Goal: Check status: Check status

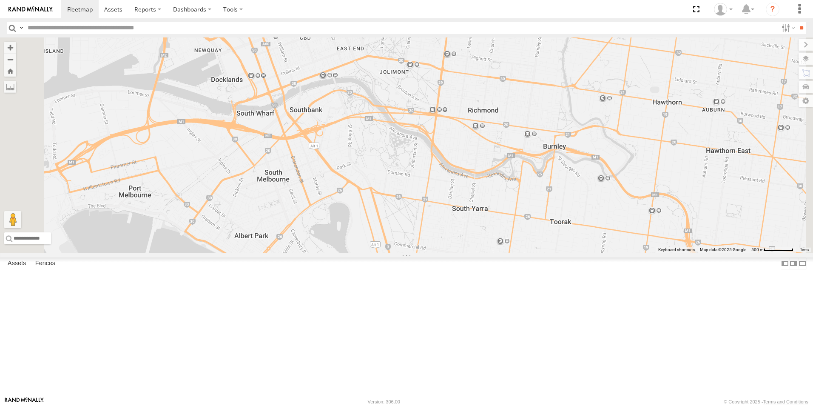
drag, startPoint x: 410, startPoint y: 125, endPoint x: 438, endPoint y: 276, distance: 153.6
click at [438, 253] on div at bounding box center [406, 144] width 813 height 215
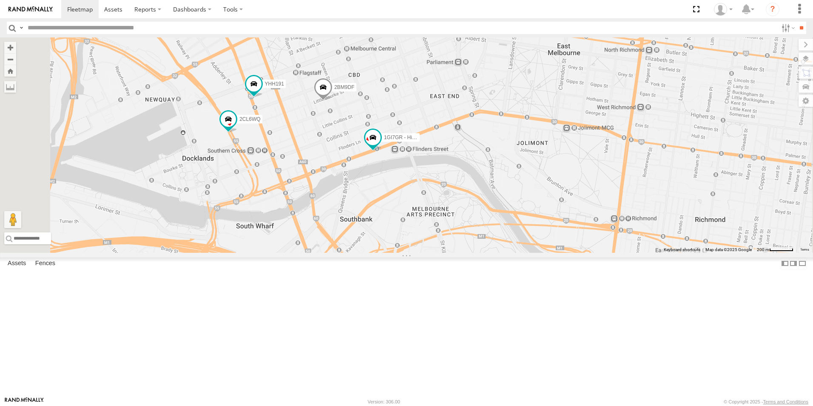
drag, startPoint x: 429, startPoint y: 172, endPoint x: 486, endPoint y: 326, distance: 163.8
click at [486, 253] on div "2CL6WQ 2BM9DF YHH191 1GI7GR - Hiace" at bounding box center [406, 144] width 813 height 215
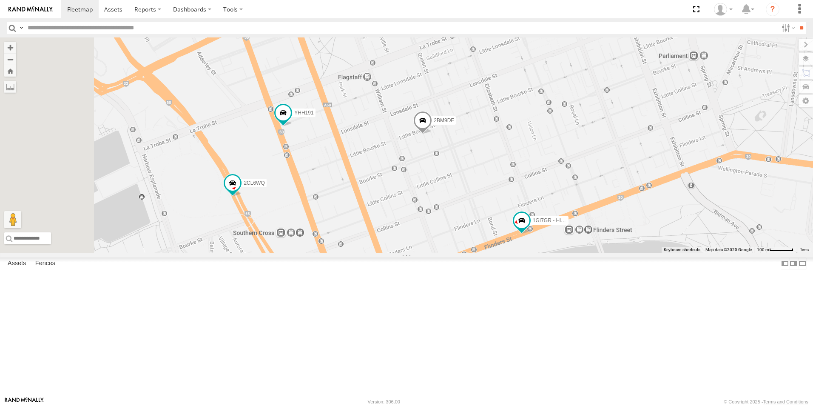
drag, startPoint x: 429, startPoint y: 219, endPoint x: 525, endPoint y: 350, distance: 162.2
click at [525, 253] on div "2CL6WQ 2BM9DF YHH191 1GI7GR - Hiace" at bounding box center [406, 144] width 813 height 215
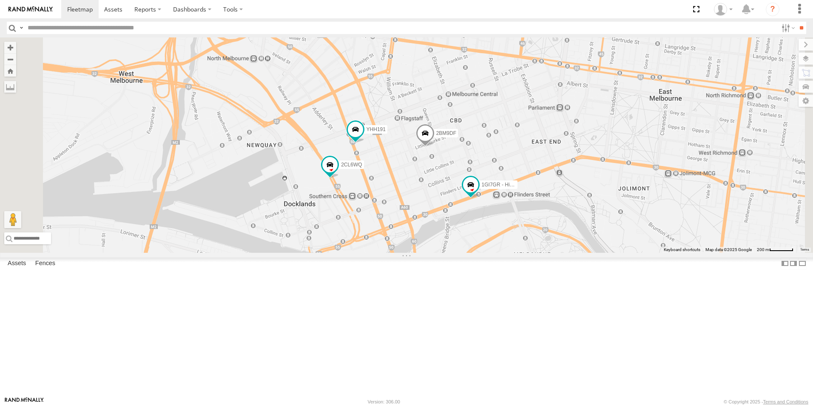
drag, startPoint x: 520, startPoint y: 306, endPoint x: 525, endPoint y: 242, distance: 64.4
click at [525, 242] on div "2CL6WQ 2BM9DF YHH191 1GI7GR - Hiace" at bounding box center [406, 144] width 813 height 215
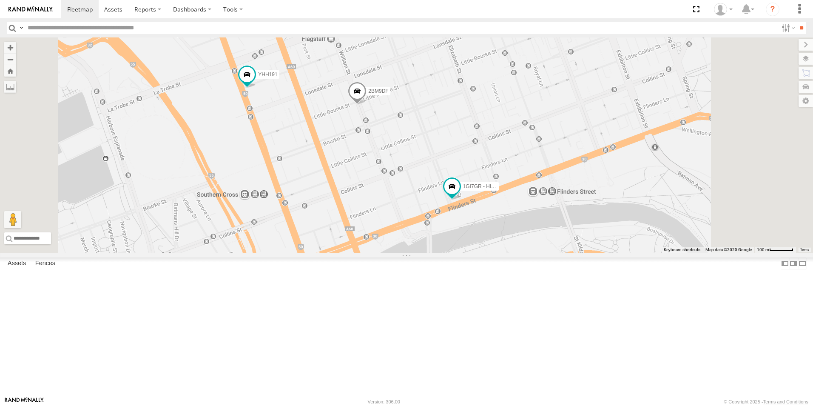
drag, startPoint x: 532, startPoint y: 190, endPoint x: 527, endPoint y: 236, distance: 47.0
click at [527, 237] on div "2CL6WQ 2BM9DF YHH191 1GI7GR - Hiace" at bounding box center [406, 144] width 813 height 215
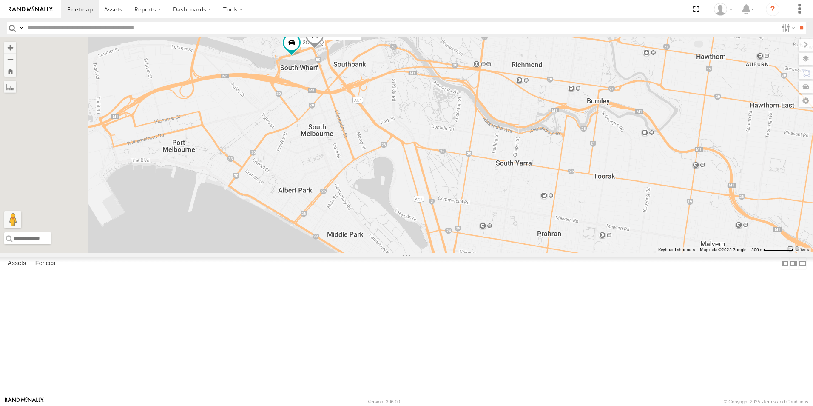
drag, startPoint x: 316, startPoint y: 81, endPoint x: 464, endPoint y: 172, distance: 174.3
click at [464, 172] on div "2CL6WQ 1GI7GR - Hiace" at bounding box center [406, 144] width 813 height 215
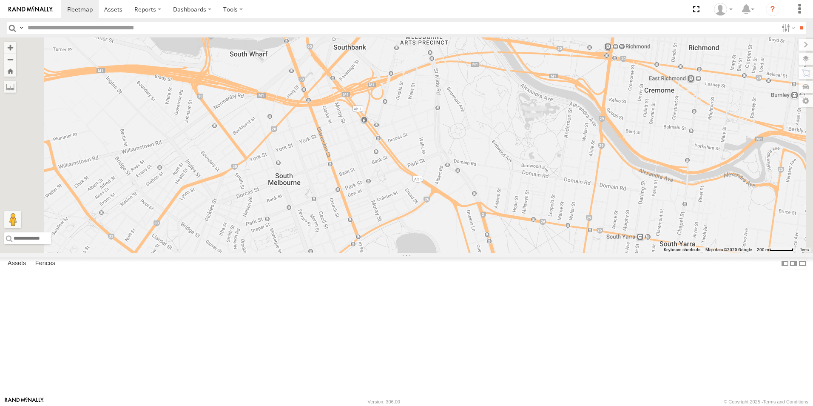
drag, startPoint x: 413, startPoint y: 108, endPoint x: 418, endPoint y: 105, distance: 5.5
click at [418, 105] on div "2CL6WQ 1GI7GR - Hiace 2BM9DF YHH191" at bounding box center [406, 144] width 813 height 215
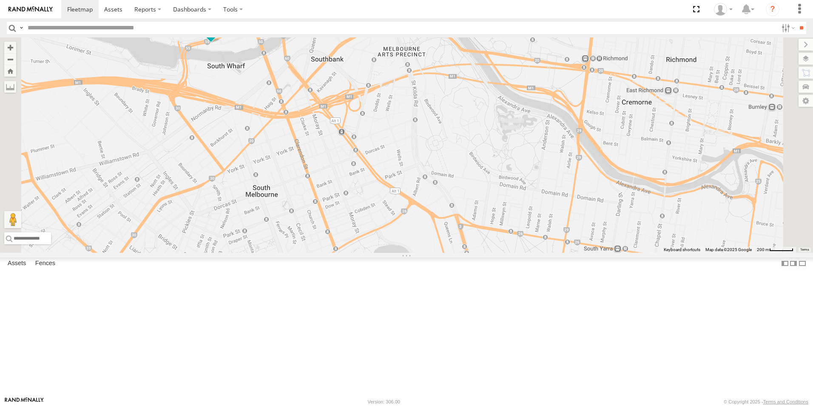
drag, startPoint x: 420, startPoint y: 125, endPoint x: 433, endPoint y: 173, distance: 49.4
click at [433, 173] on div "2CL6WQ 1GI7GR - Hiace 2BM9DF YHH191" at bounding box center [406, 144] width 813 height 215
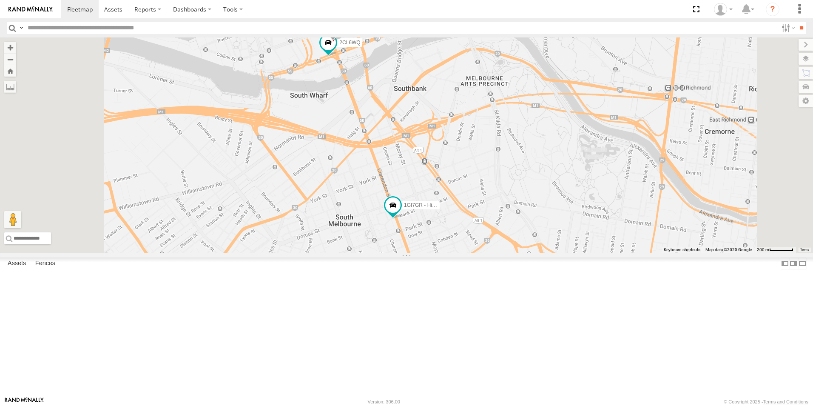
drag, startPoint x: 402, startPoint y: 82, endPoint x: 443, endPoint y: 178, distance: 104.4
click at [443, 178] on div "1GI7GR - Hiace 2CL6WQ 2BM9DF" at bounding box center [406, 144] width 813 height 215
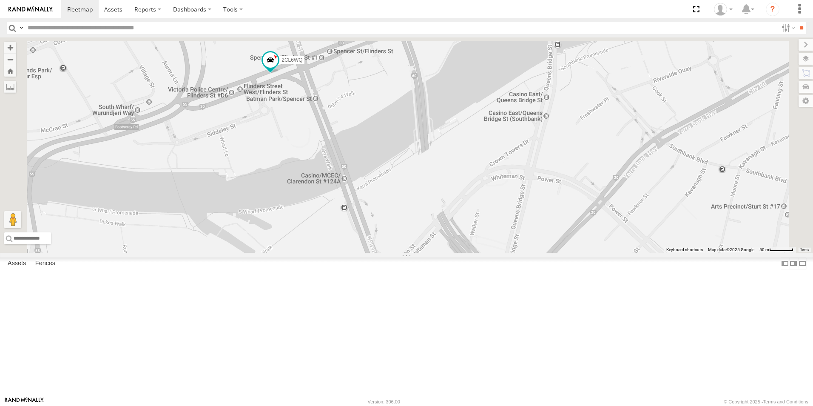
drag, startPoint x: 456, startPoint y: 163, endPoint x: 439, endPoint y: 331, distance: 168.9
click at [439, 253] on div "1GI7GR - Hiace 2CL6WQ" at bounding box center [406, 144] width 813 height 215
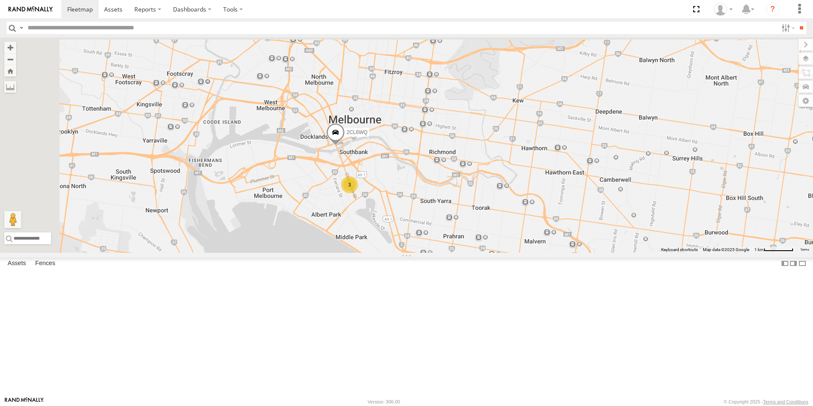
drag, startPoint x: 616, startPoint y: 174, endPoint x: 754, endPoint y: 337, distance: 213.9
click at [811, 253] on div "2CL6WQ 3 2" at bounding box center [406, 144] width 813 height 215
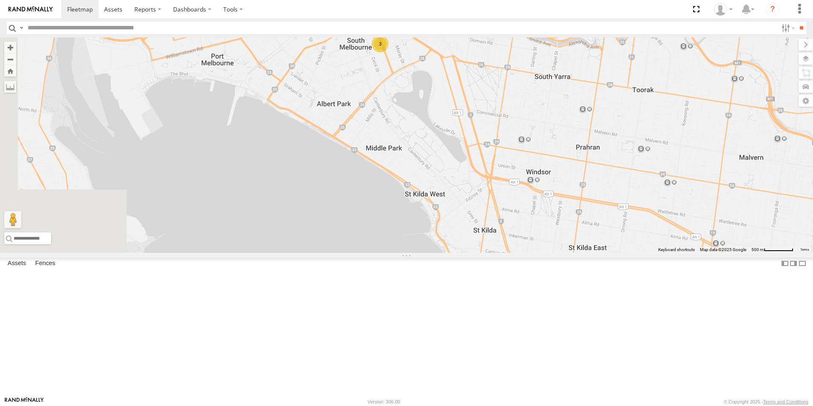
drag, startPoint x: 389, startPoint y: 220, endPoint x: 645, endPoint y: 155, distance: 263.7
click at [649, 154] on div "2CL6WQ 3" at bounding box center [406, 144] width 813 height 215
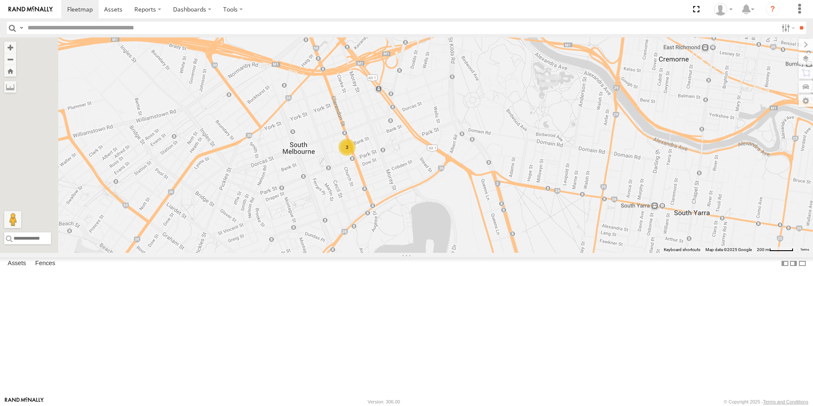
drag, startPoint x: 534, startPoint y: 118, endPoint x: 609, endPoint y: 233, distance: 137.2
click at [615, 233] on div "2CL6WQ 3" at bounding box center [406, 144] width 813 height 215
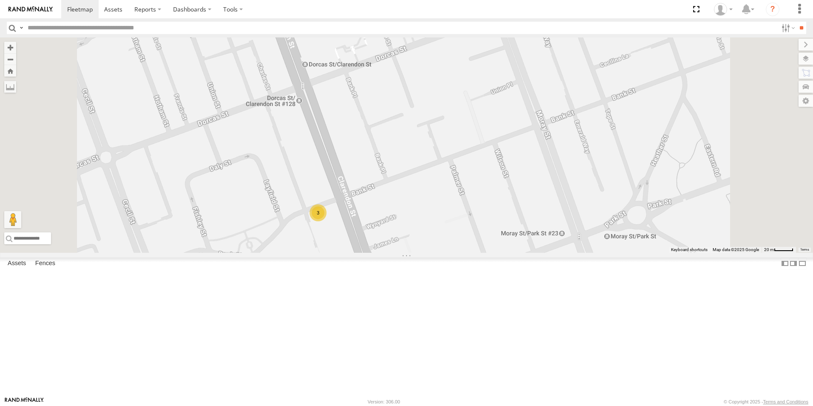
drag, startPoint x: 482, startPoint y: 286, endPoint x: 474, endPoint y: 234, distance: 52.5
click at [474, 234] on div "2CL6WQ 3" at bounding box center [406, 144] width 813 height 215
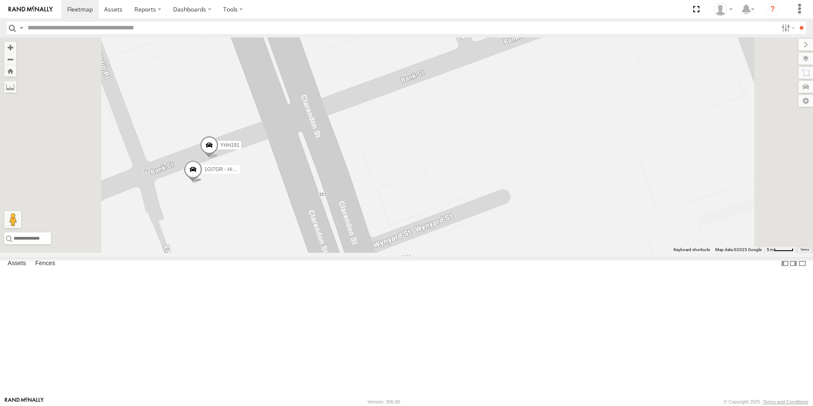
drag, startPoint x: 362, startPoint y: 216, endPoint x: 379, endPoint y: 257, distance: 43.7
click at [378, 253] on div "2CL6WQ 2BM9DF YHH191 1GI7GR - Hiace" at bounding box center [406, 144] width 813 height 215
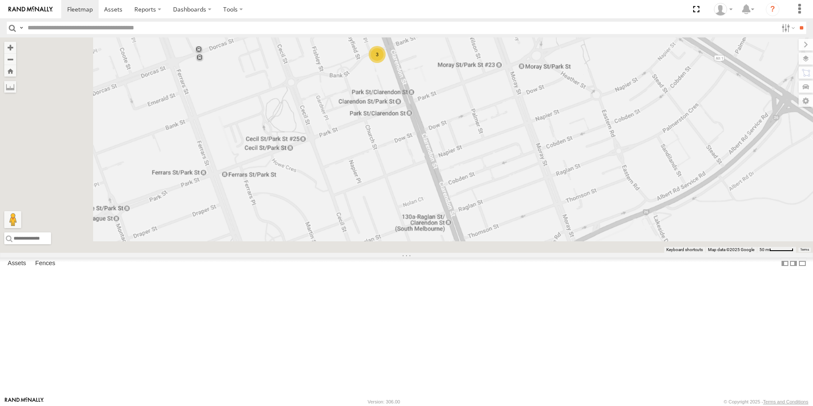
drag, startPoint x: 403, startPoint y: 301, endPoint x: 493, endPoint y: 125, distance: 197.8
click at [493, 125] on div "2CL6WQ 3" at bounding box center [406, 144] width 813 height 215
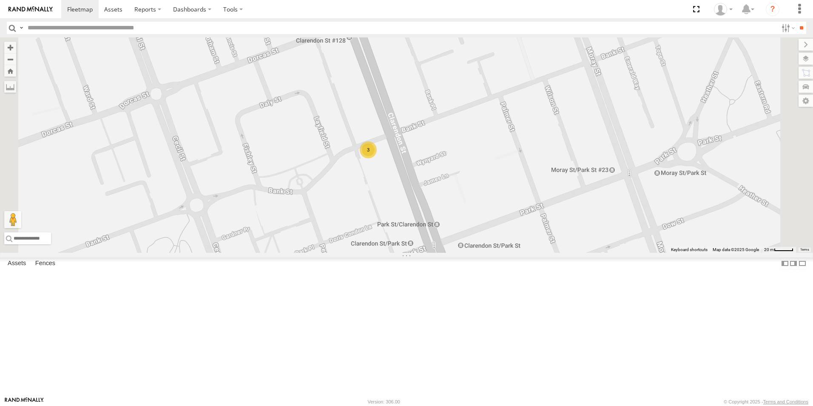
drag, startPoint x: 521, startPoint y: 290, endPoint x: 525, endPoint y: 347, distance: 56.7
click at [525, 253] on div "2CL6WQ 3" at bounding box center [406, 144] width 813 height 215
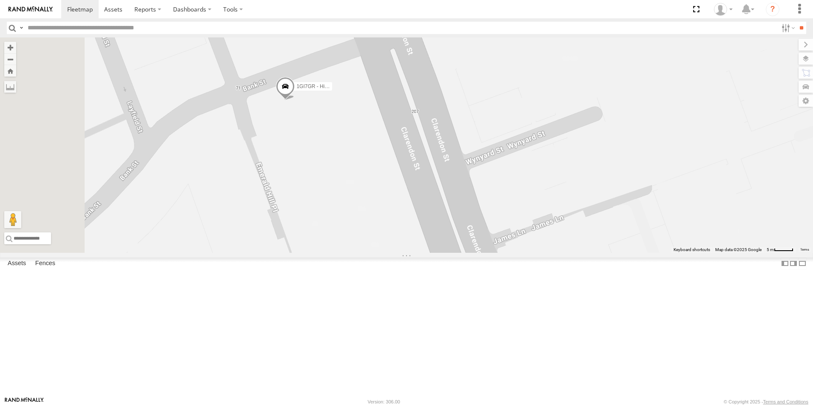
drag, startPoint x: 438, startPoint y: 210, endPoint x: 502, endPoint y: 345, distance: 149.7
click at [502, 253] on div "2CL6WQ 2BM9DF 1GI7GR - Hiace" at bounding box center [406, 144] width 813 height 215
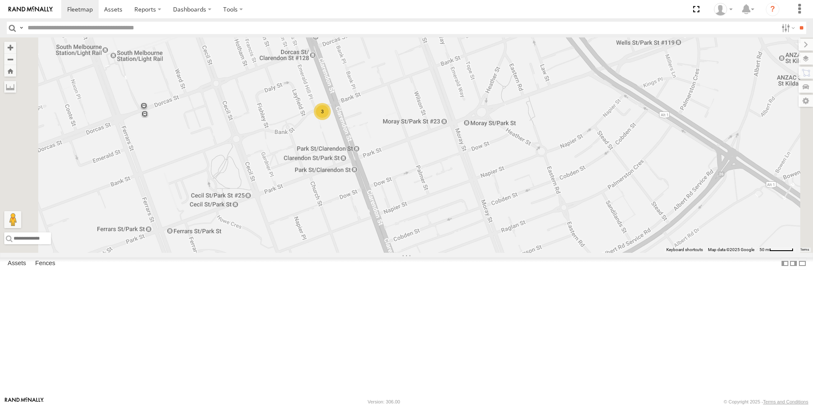
drag, startPoint x: 469, startPoint y: 281, endPoint x: 489, endPoint y: 396, distance: 116.9
click at [489, 253] on div "2CL6WQ 3" at bounding box center [406, 144] width 813 height 215
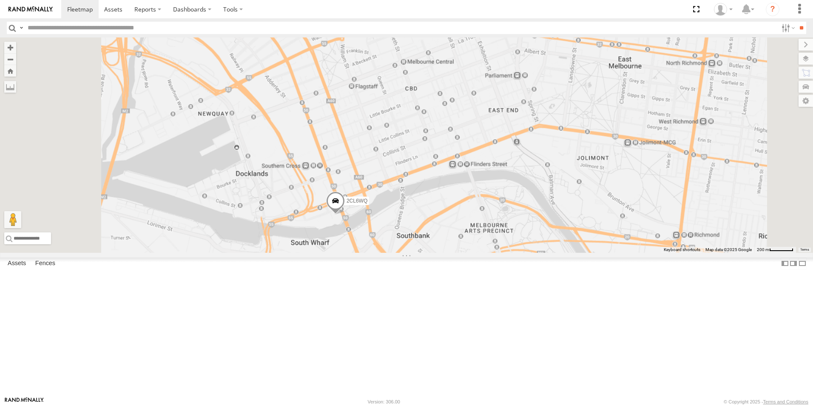
drag, startPoint x: 479, startPoint y: 267, endPoint x: 483, endPoint y: 192, distance: 75.3
click at [483, 192] on div "2CL6WQ" at bounding box center [406, 144] width 813 height 215
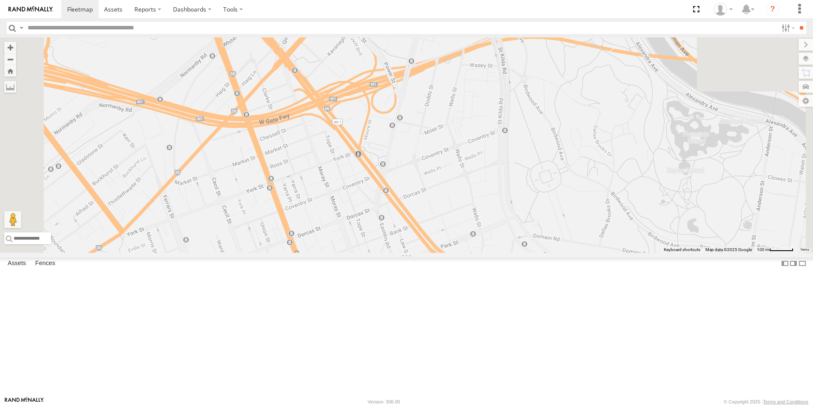
drag, startPoint x: 546, startPoint y: 378, endPoint x: 512, endPoint y: 252, distance: 130.3
click at [512, 252] on div "2CL6WQ" at bounding box center [406, 144] width 813 height 215
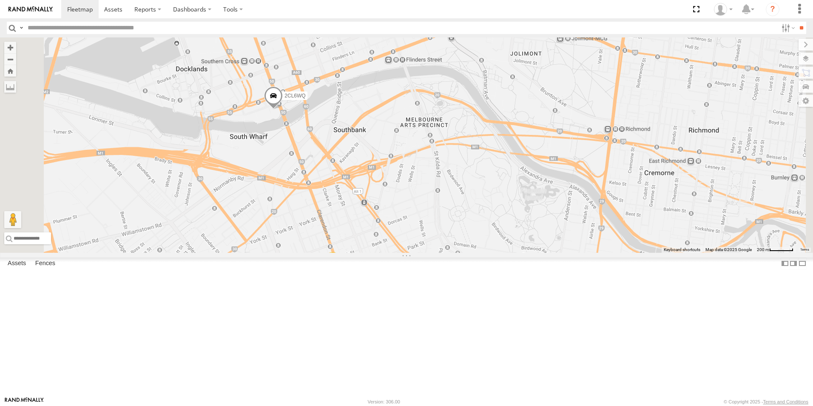
click at [283, 109] on span at bounding box center [273, 97] width 19 height 23
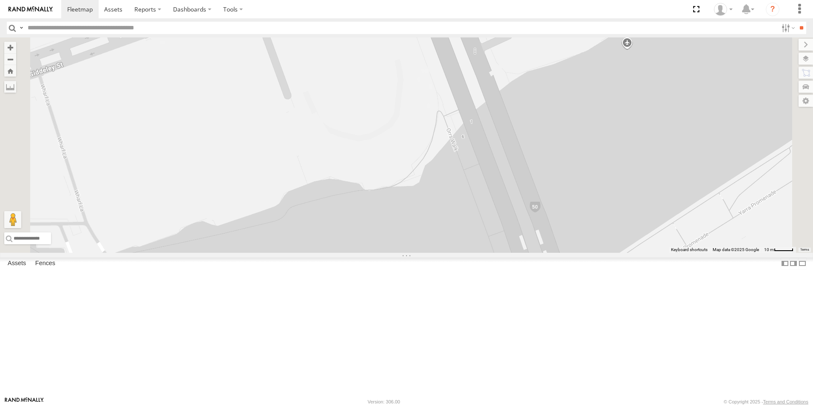
drag, startPoint x: 421, startPoint y: 134, endPoint x: 428, endPoint y: 190, distance: 56.1
click at [428, 190] on div "2CL6WQ 2CL6WQ All Assets [PERSON_NAME][GEOGRAPHIC_DATA] -37.82222 , 144.95483 0…" at bounding box center [406, 144] width 813 height 215
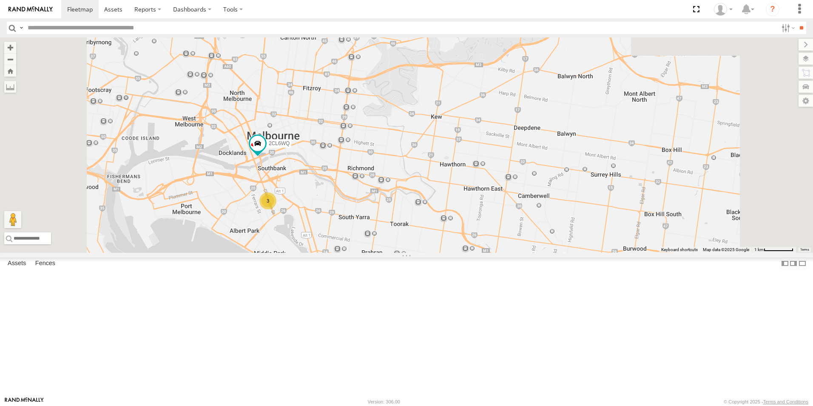
drag, startPoint x: 532, startPoint y: 158, endPoint x: 720, endPoint y: 404, distance: 309.7
click at [722, 405] on html at bounding box center [406, 203] width 813 height 406
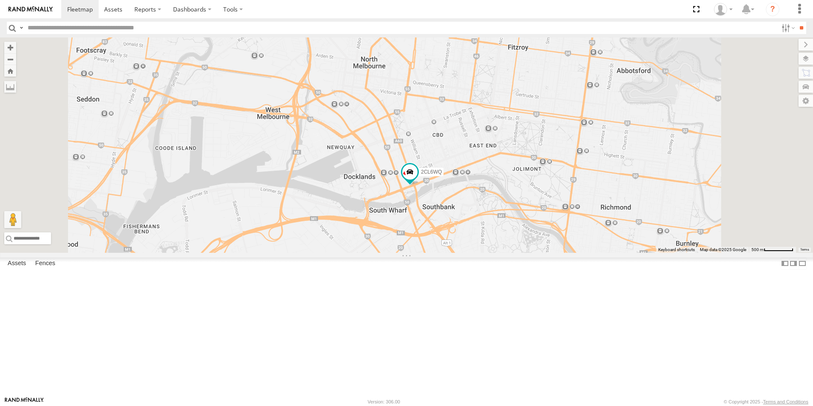
drag, startPoint x: 560, startPoint y: 307, endPoint x: 544, endPoint y: 149, distance: 159.4
click at [544, 149] on div "2CL6WQ 3" at bounding box center [406, 144] width 813 height 215
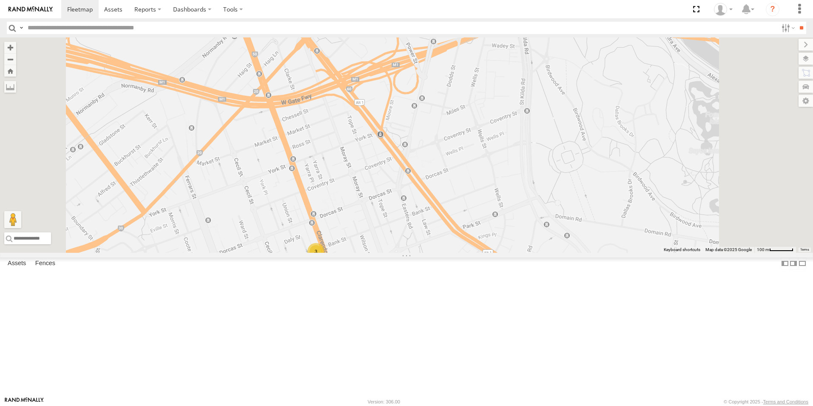
click at [324, 260] on div "3" at bounding box center [315, 251] width 17 height 17
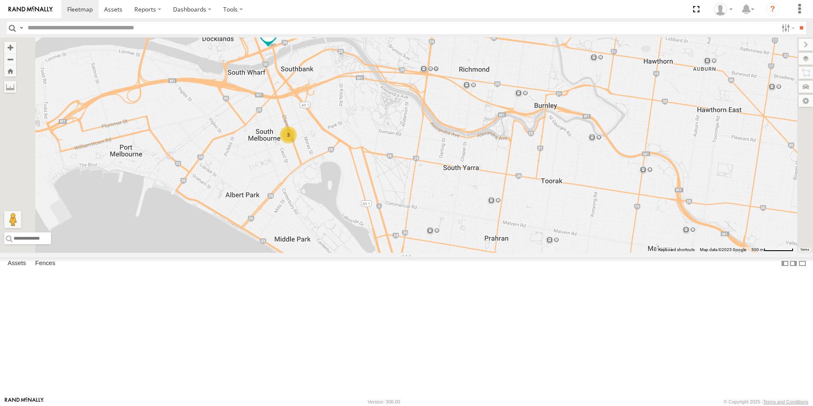
drag, startPoint x: 381, startPoint y: 114, endPoint x: 420, endPoint y: 247, distance: 138.9
click at [420, 247] on div "2CL6WQ 3" at bounding box center [406, 144] width 813 height 215
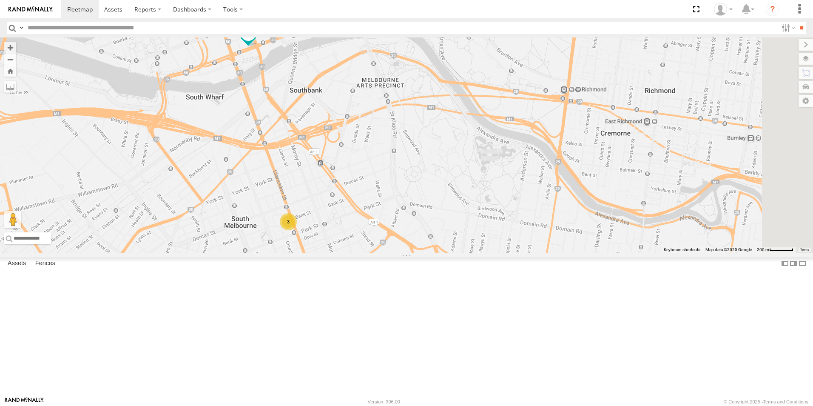
drag, startPoint x: 383, startPoint y: 159, endPoint x: 388, endPoint y: 205, distance: 47.1
click at [388, 205] on div "2CL6WQ 3" at bounding box center [406, 144] width 813 height 215
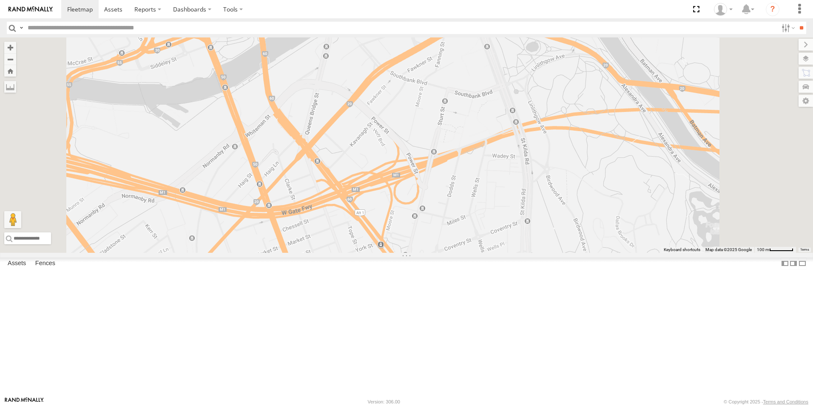
drag, startPoint x: 371, startPoint y: 165, endPoint x: 378, endPoint y: 200, distance: 35.5
click at [378, 200] on div "2CL6WQ 3" at bounding box center [406, 144] width 813 height 215
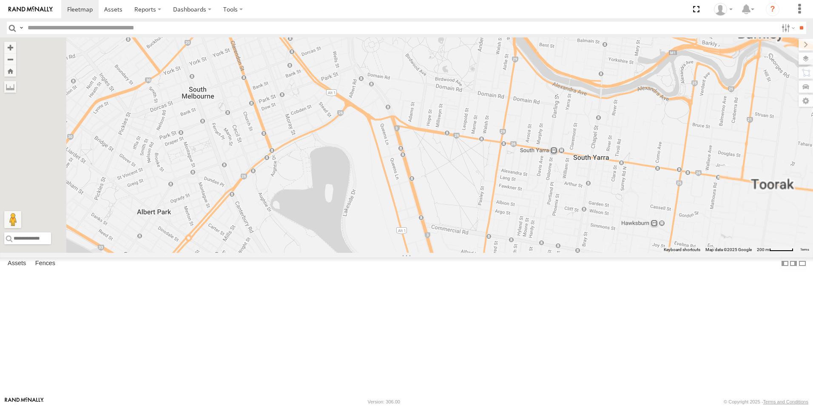
drag, startPoint x: 407, startPoint y: 98, endPoint x: 535, endPoint y: 265, distance: 210.5
click at [537, 253] on div at bounding box center [406, 144] width 813 height 215
